Goal: Task Accomplishment & Management: Use online tool/utility

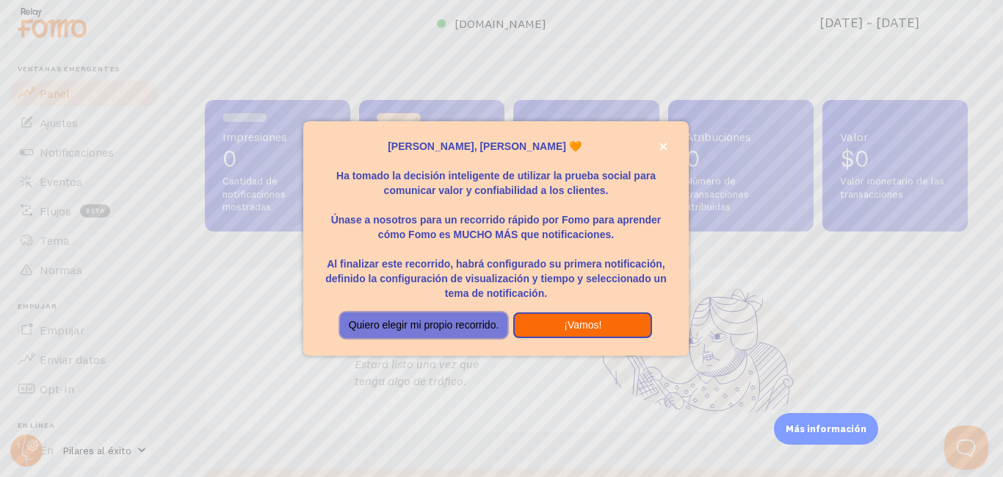
drag, startPoint x: 436, startPoint y: 327, endPoint x: 623, endPoint y: 326, distance: 187.2
click at [631, 327] on div "Quiero elegir mi propio recorrido. ¡Vamos!" at bounding box center [495, 325] width 325 height 26
click at [618, 325] on button "¡Vamos!" at bounding box center [582, 325] width 139 height 26
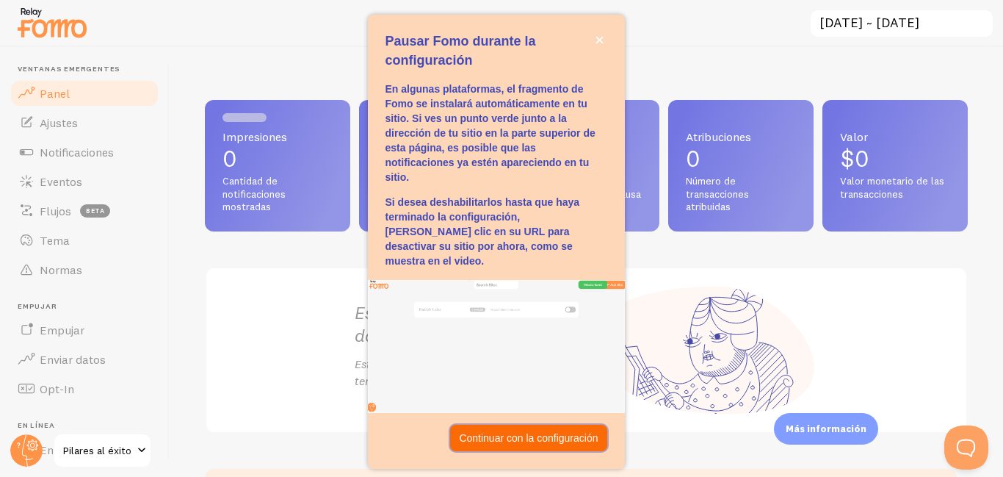
click at [533, 432] on font "Continuar con la configuración" at bounding box center [528, 438] width 139 height 12
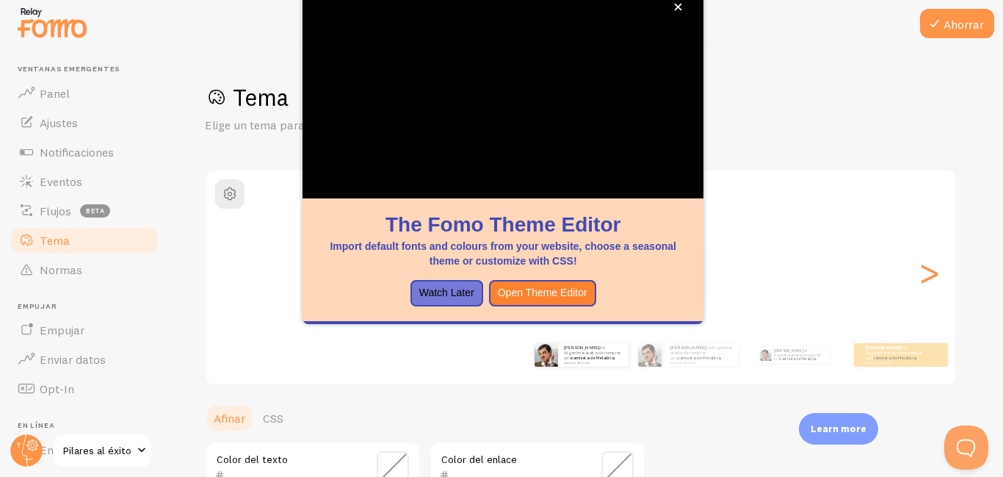
scroll to position [373, 0]
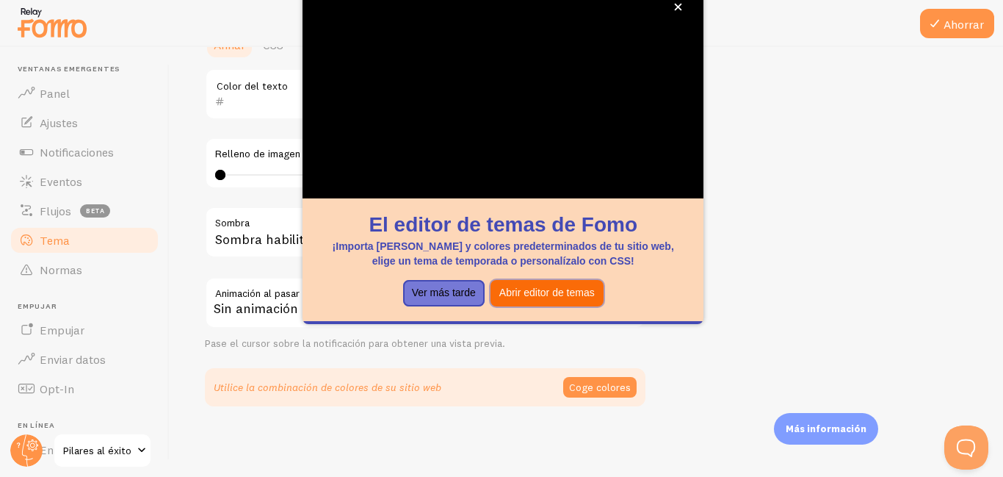
click at [569, 296] on font "Abrir editor de temas" at bounding box center [546, 292] width 95 height 12
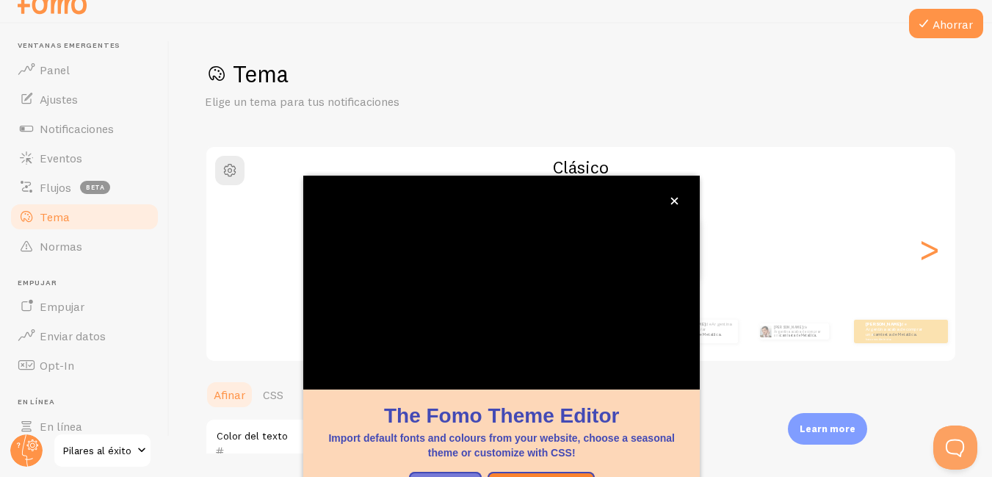
scroll to position [156, 0]
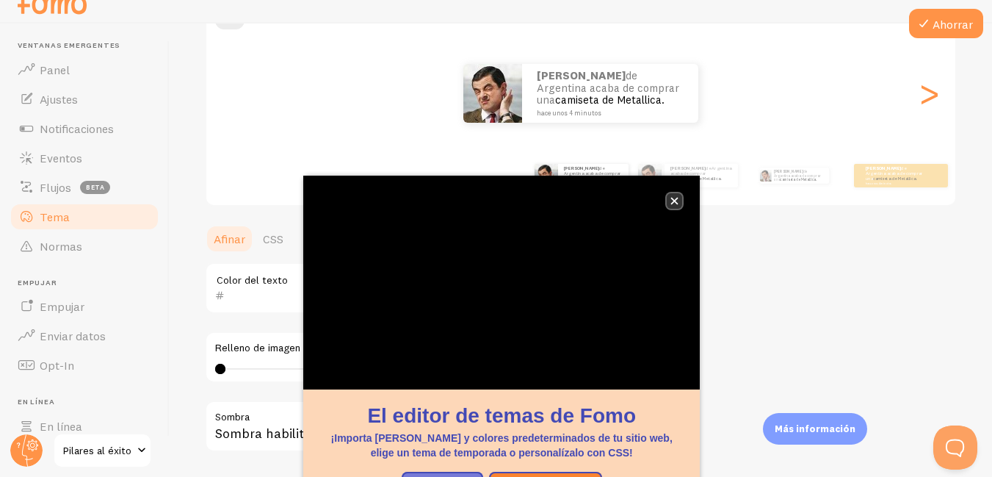
click at [673, 198] on icon "cerca," at bounding box center [674, 201] width 7 height 7
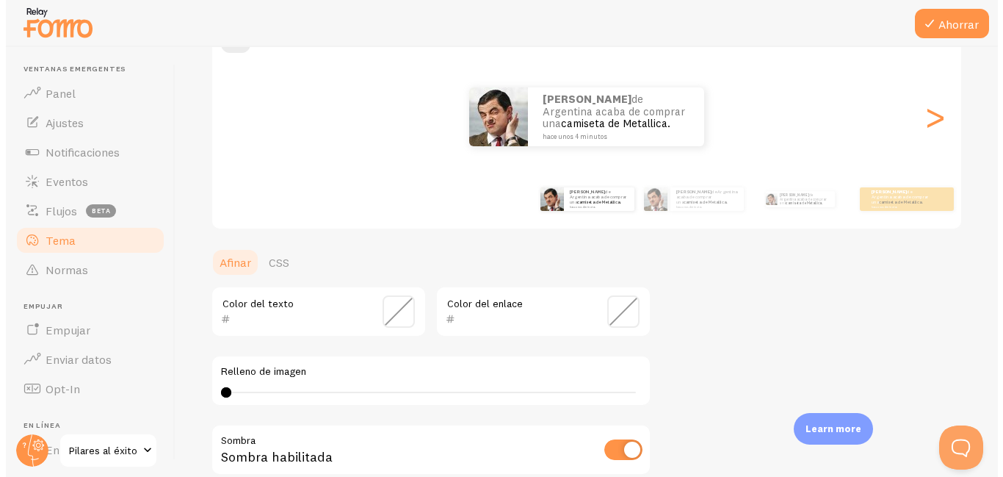
scroll to position [0, 0]
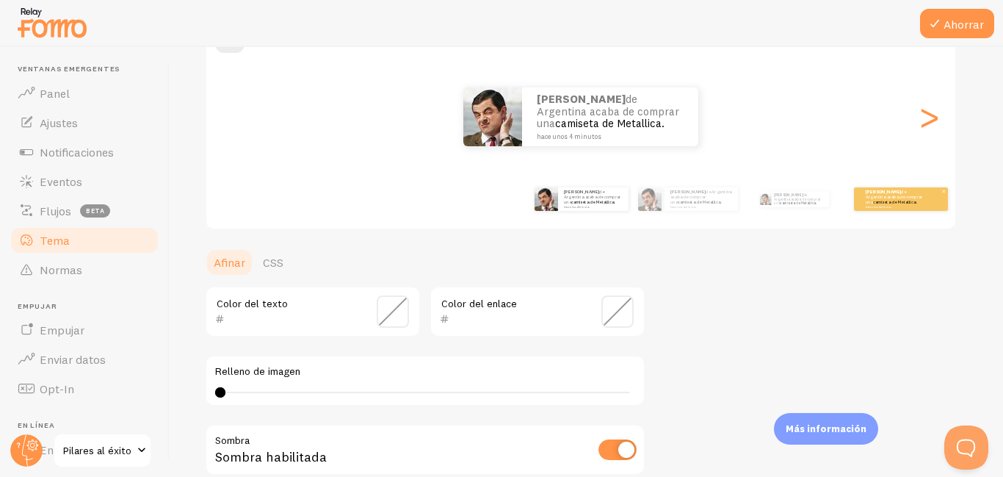
click at [892, 209] on div "Eliana de Argentina acaba de comprar una camiseta de Metallica. hace unos 4 min…" at bounding box center [901, 198] width 94 height 23
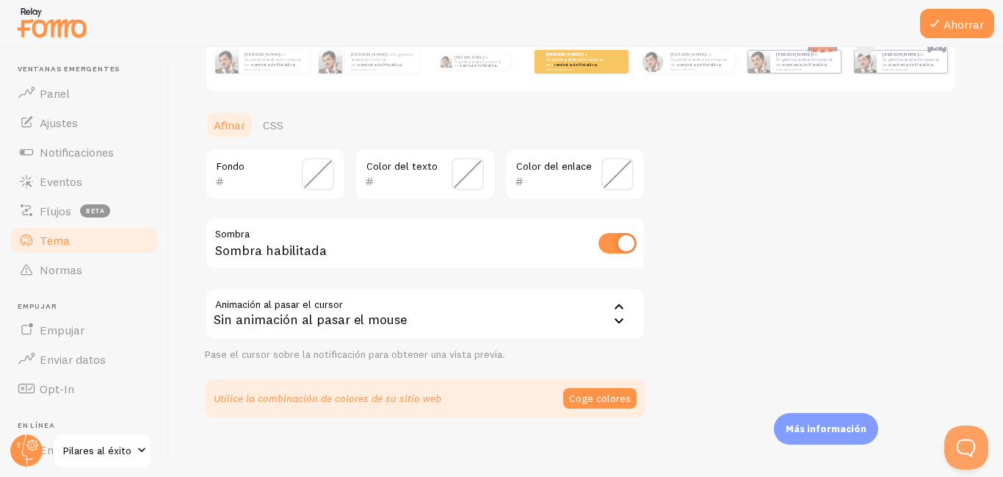
scroll to position [304, 0]
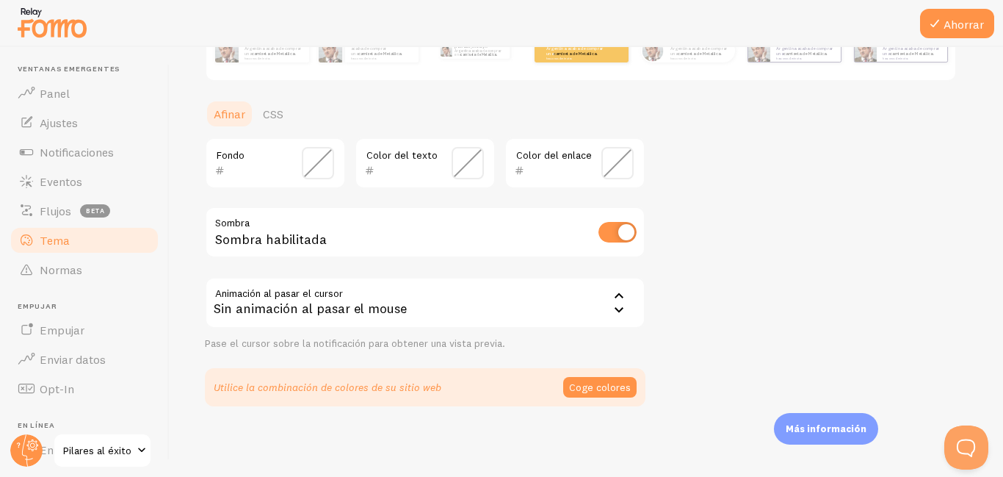
click at [317, 163] on span at bounding box center [318, 163] width 32 height 32
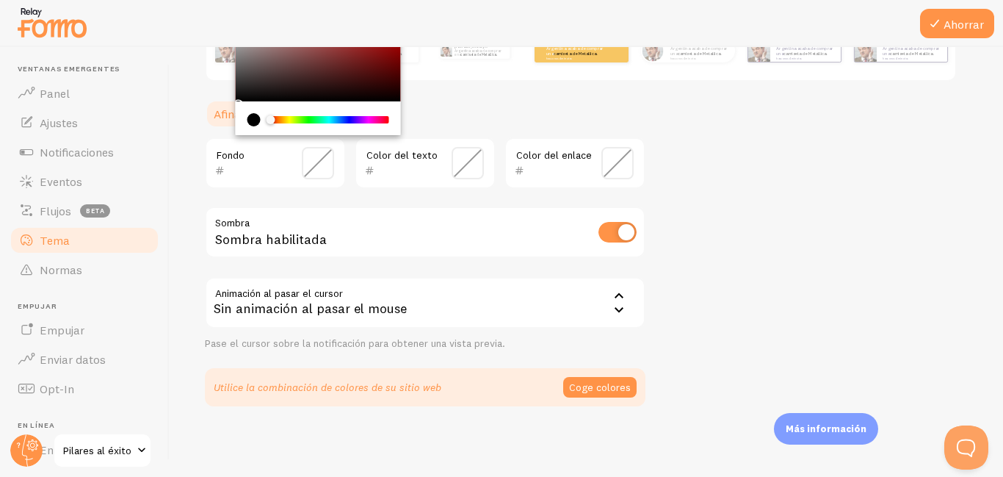
click at [258, 120] on div "current color is #000000" at bounding box center [253, 119] width 13 height 13
click at [248, 122] on div "current color is #000000" at bounding box center [253, 119] width 13 height 13
click at [242, 100] on div "Chrome color picker" at bounding box center [318, 55] width 165 height 91
click at [242, 94] on div "Chrome color picker" at bounding box center [318, 55] width 165 height 91
type input "151414"
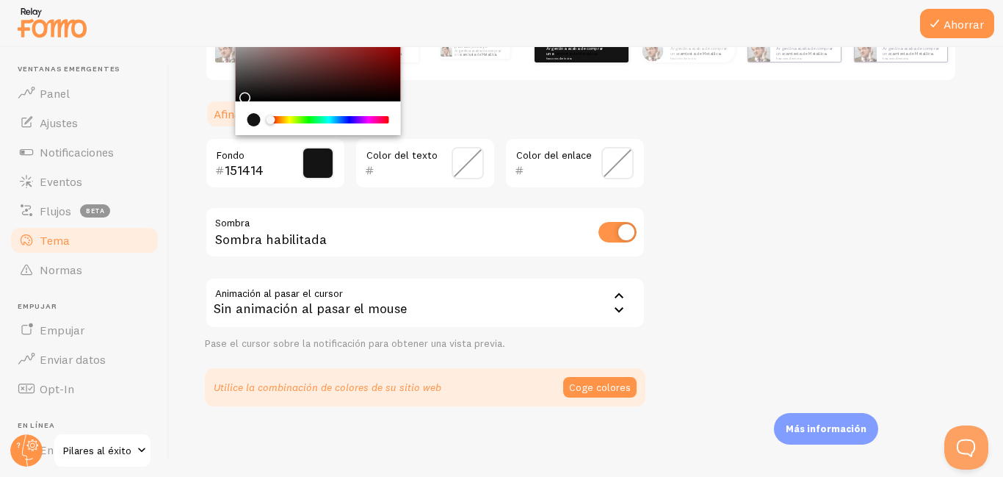
scroll to position [231, 0]
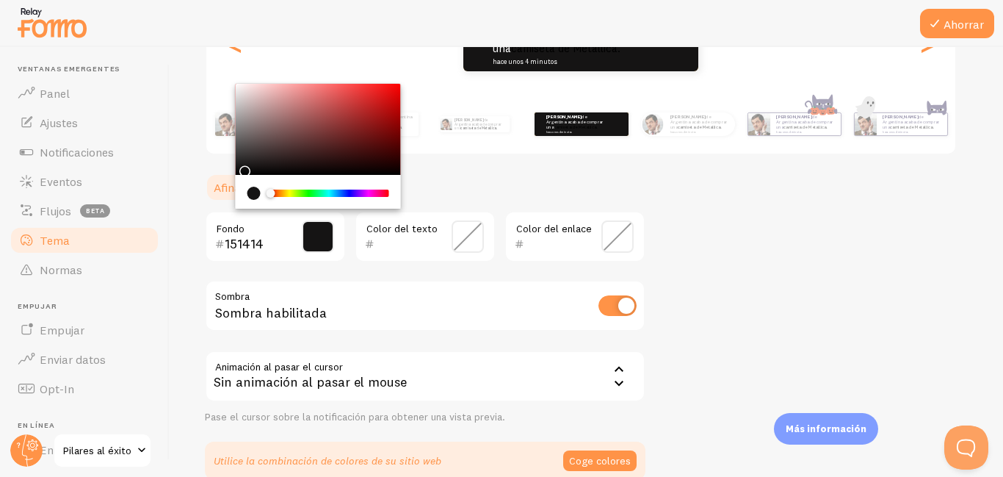
click at [468, 230] on span at bounding box center [468, 236] width 32 height 32
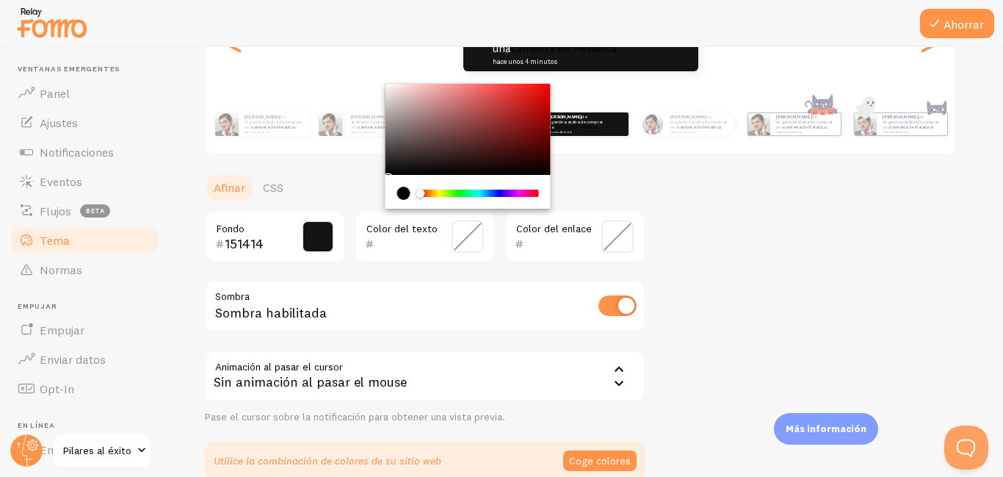
drag, startPoint x: 418, startPoint y: 187, endPoint x: 432, endPoint y: 195, distance: 16.1
click at [432, 195] on div "Chrome color picker" at bounding box center [468, 192] width 142 height 13
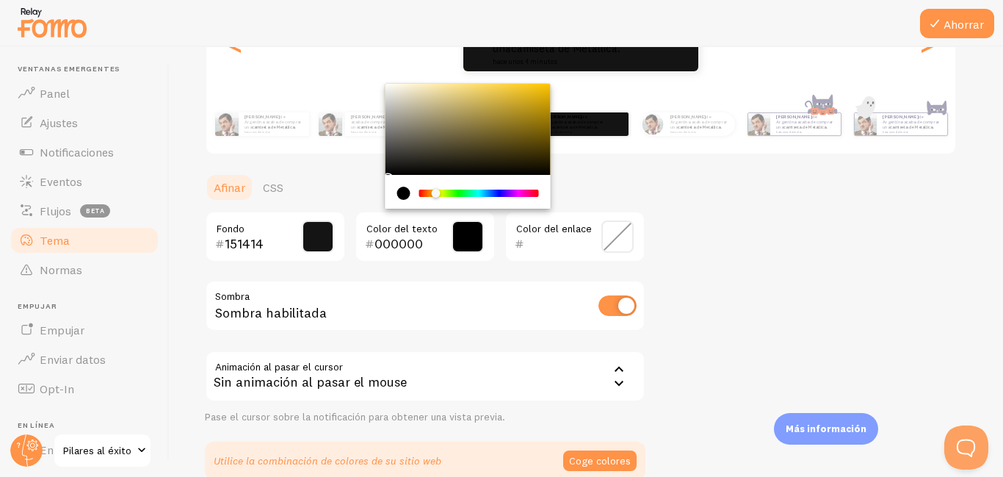
click at [435, 190] on div "Chrome color picker" at bounding box center [435, 193] width 9 height 9
drag, startPoint x: 504, startPoint y: 86, endPoint x: 519, endPoint y: 93, distance: 16.1
click at [519, 93] on div "Chrome color picker" at bounding box center [467, 129] width 165 height 91
type input "E7BC2C"
click at [682, 261] on div "Tema Elige un tema para tus notificaciones Clásico Eliana de Argentina acaba de…" at bounding box center [586, 166] width 763 height 628
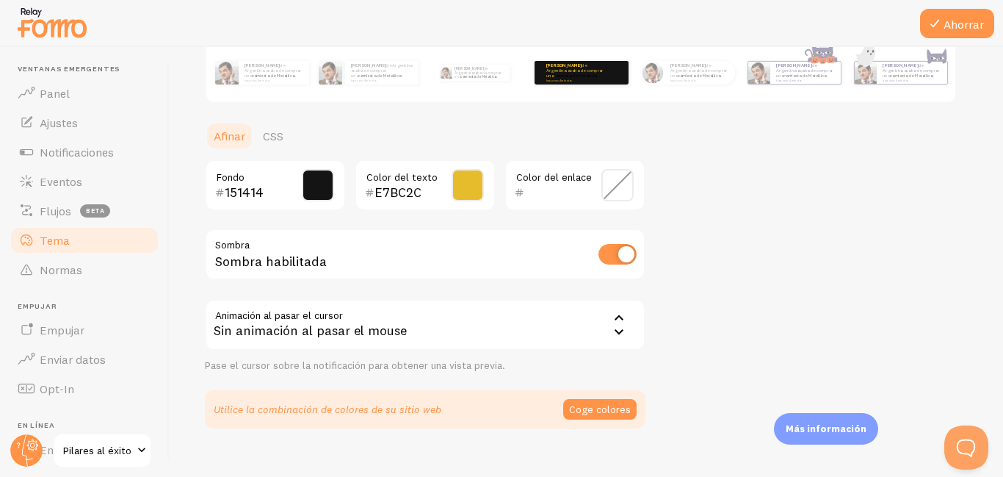
scroll to position [304, 0]
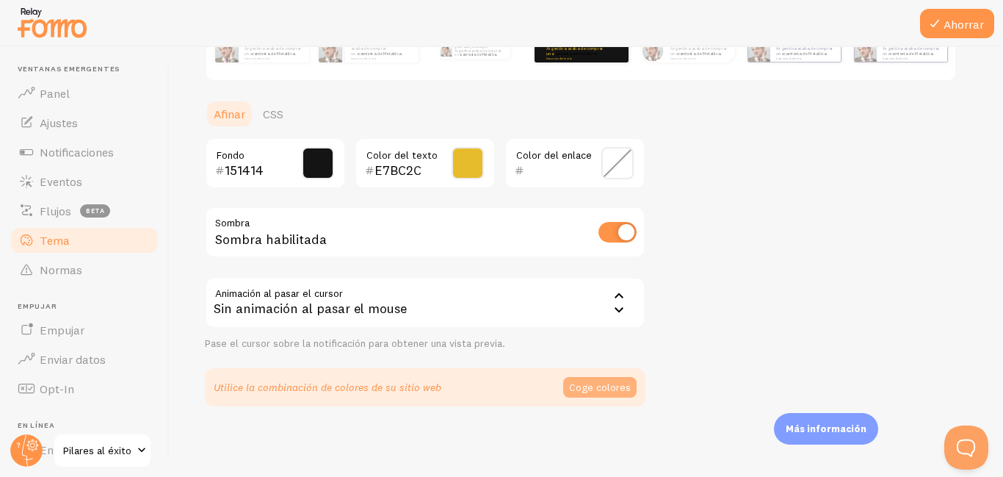
click at [627, 396] on button "Coge colores" at bounding box center [599, 387] width 73 height 21
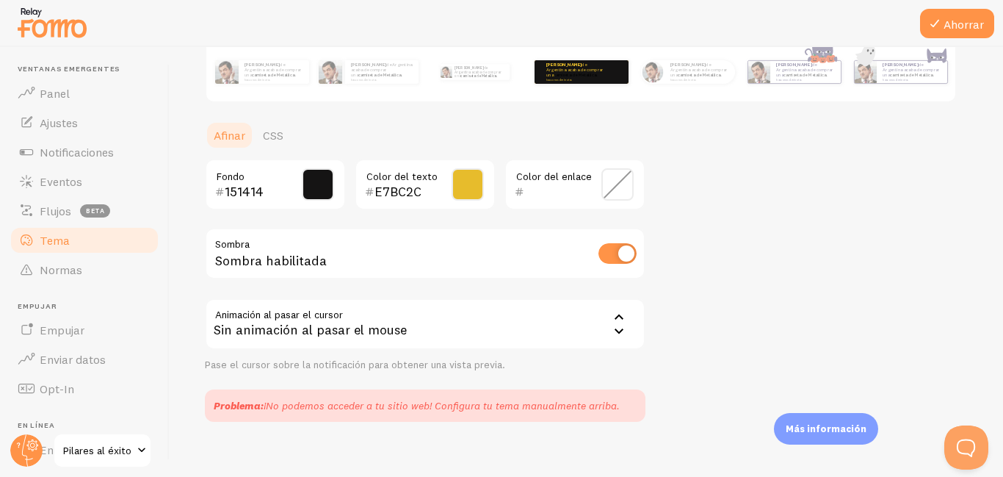
scroll to position [298, 0]
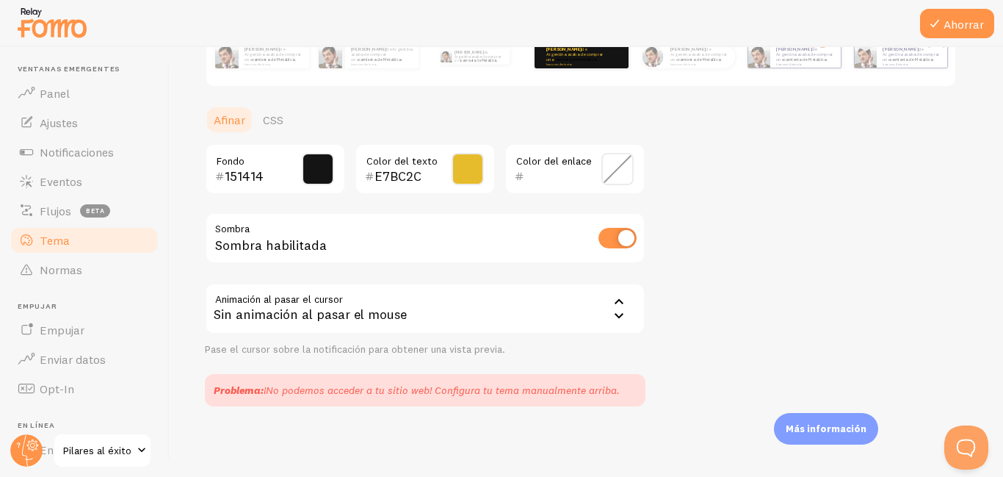
click at [611, 392] on font "¡No podemos acceder a tu sitio web! Configura tu tema manualmente arriba." at bounding box center [442, 389] width 356 height 13
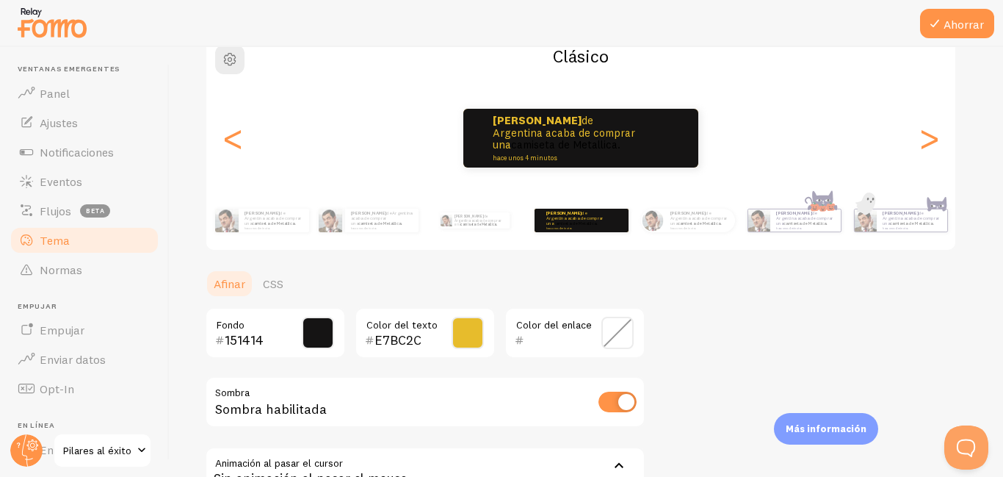
scroll to position [4, 0]
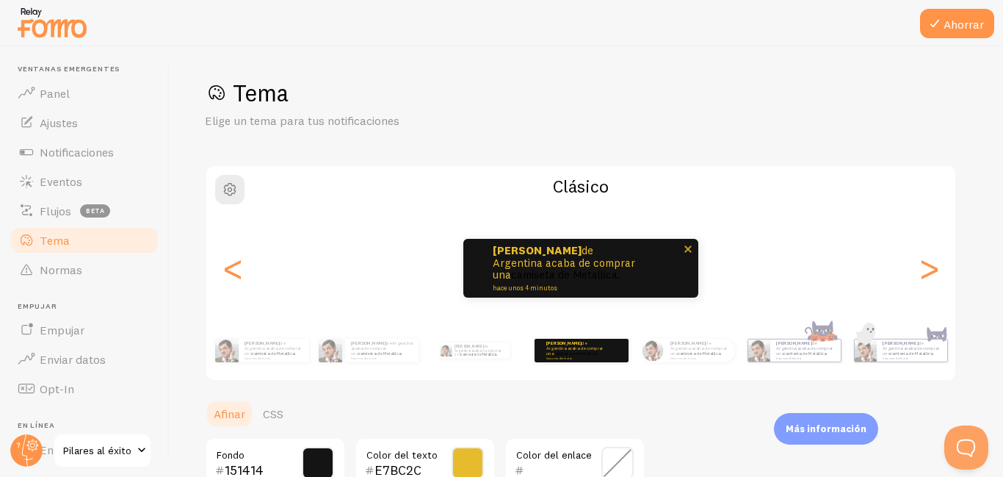
click at [692, 253] on span at bounding box center [688, 248] width 25 height 25
click at [567, 267] on font "camiseta de Metallica." at bounding box center [565, 274] width 109 height 14
click at [228, 194] on span "button" at bounding box center [230, 190] width 18 height 18
